Goal: Task Accomplishment & Management: Manage account settings

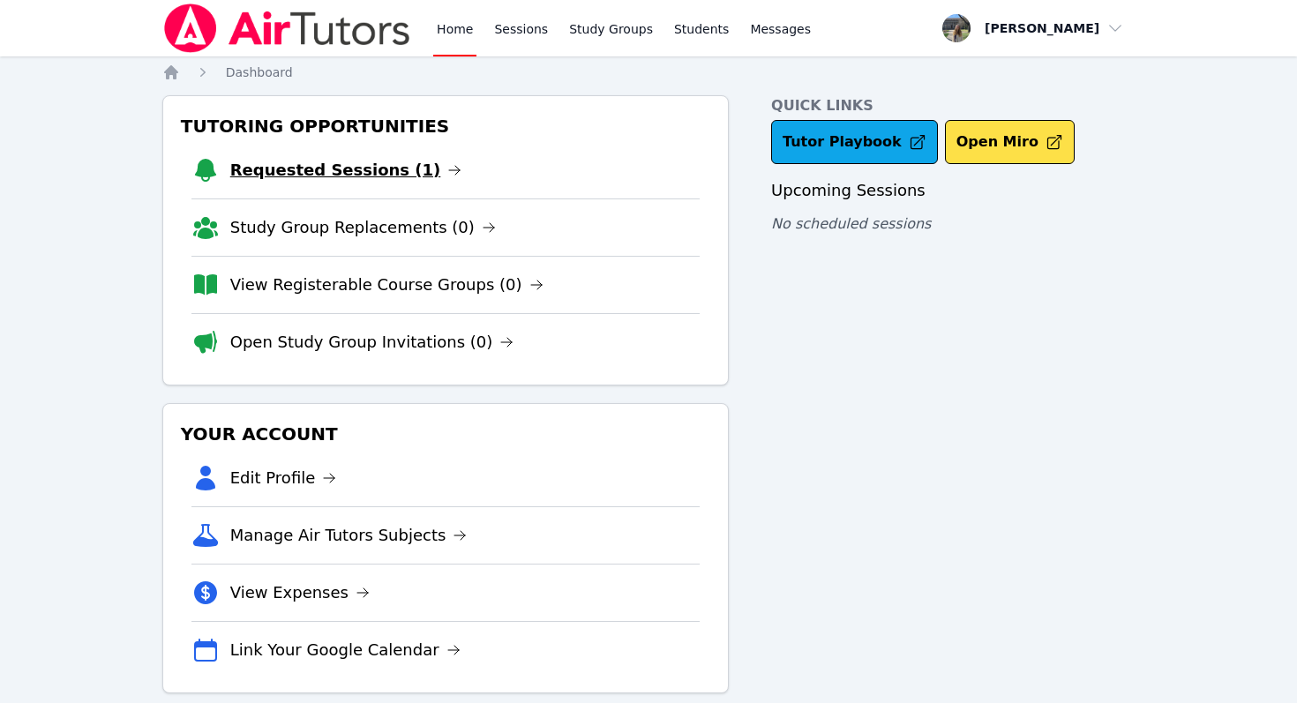
click at [363, 170] on link "Requested Sessions (1)" at bounding box center [346, 170] width 232 height 25
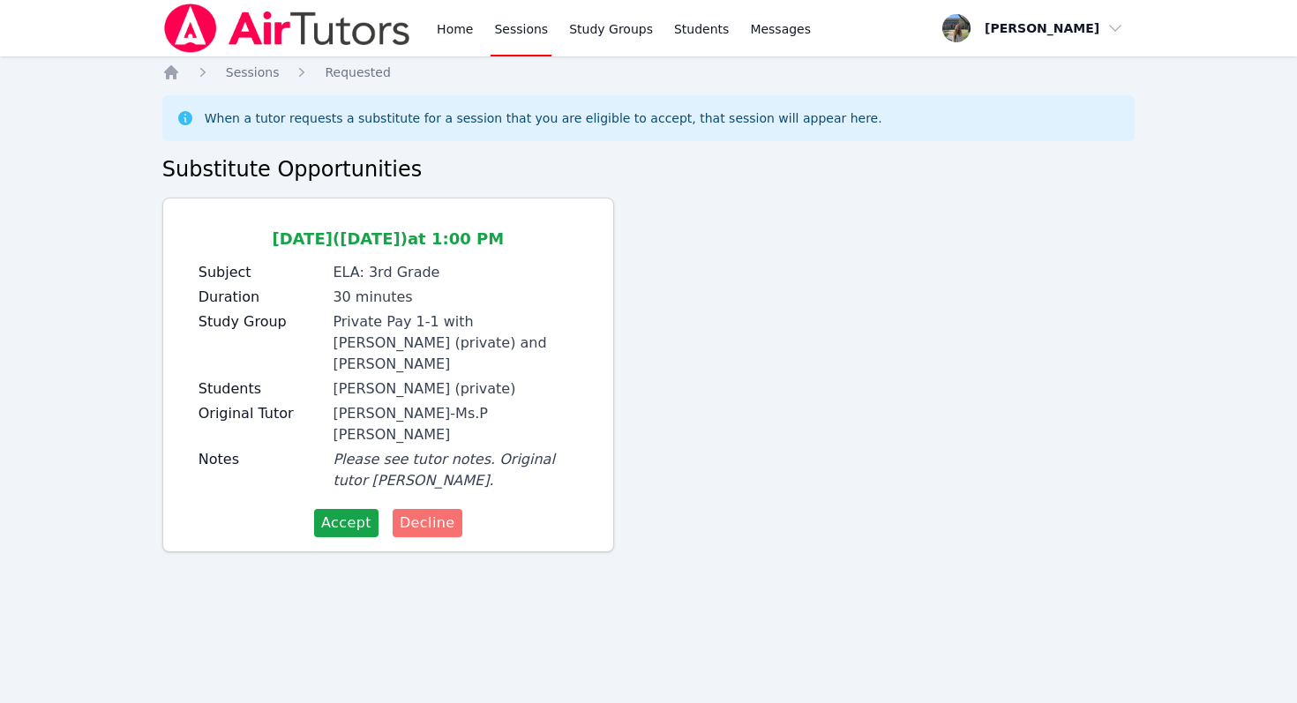
click at [424, 513] on span "Decline" at bounding box center [428, 523] width 56 height 21
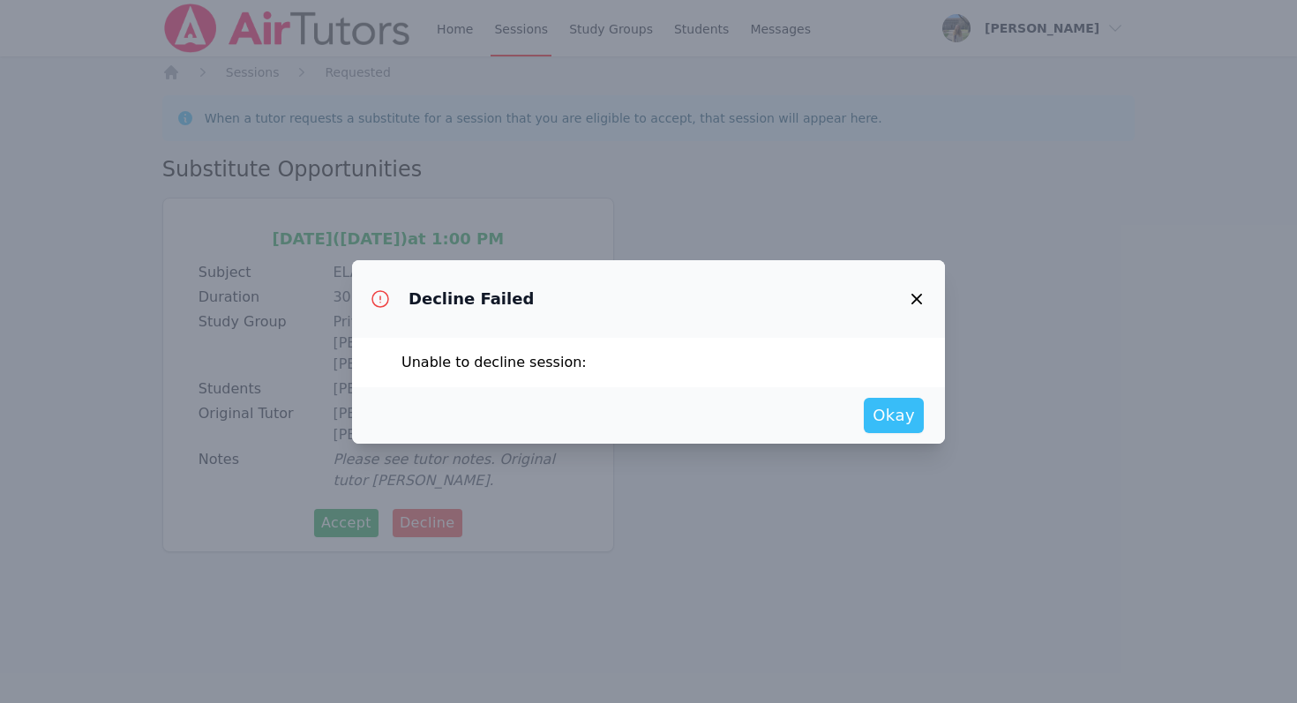
click at [906, 429] on button "Okay" at bounding box center [894, 415] width 60 height 35
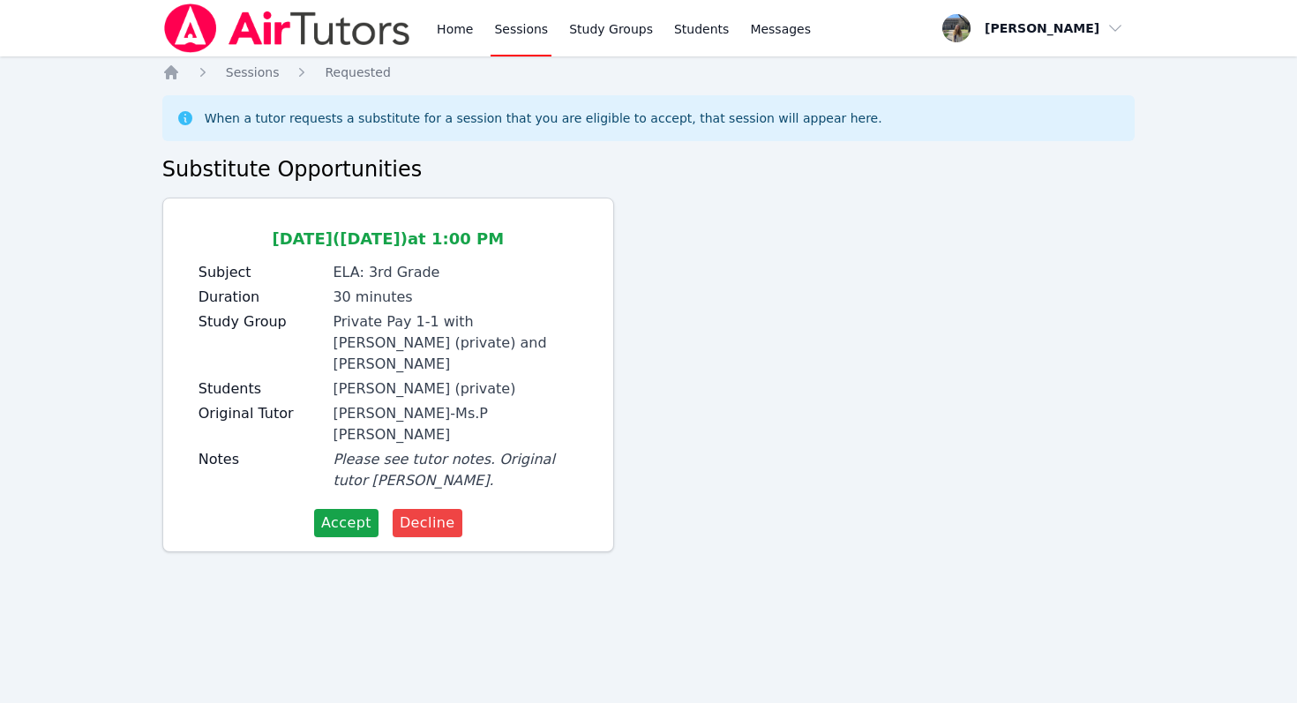
click at [180, 74] on ol "Home Sessions Requested" at bounding box center [276, 73] width 228 height 18
click at [167, 72] on icon "Breadcrumb" at bounding box center [171, 72] width 14 height 14
